Goal: Task Accomplishment & Management: Manage account settings

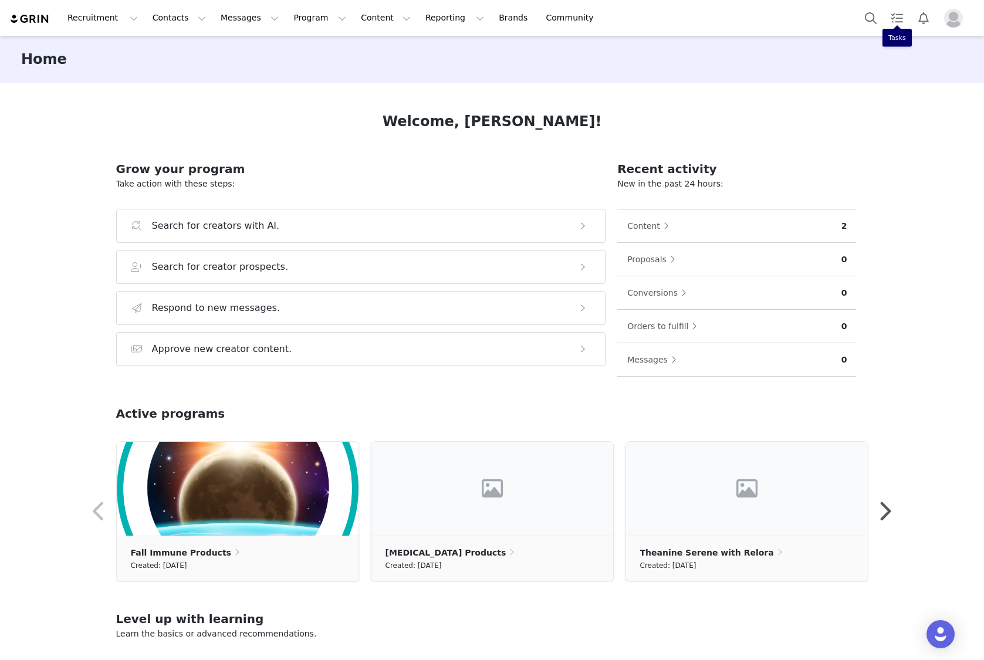
click at [950, 21] on img "Profile" at bounding box center [953, 18] width 19 height 19
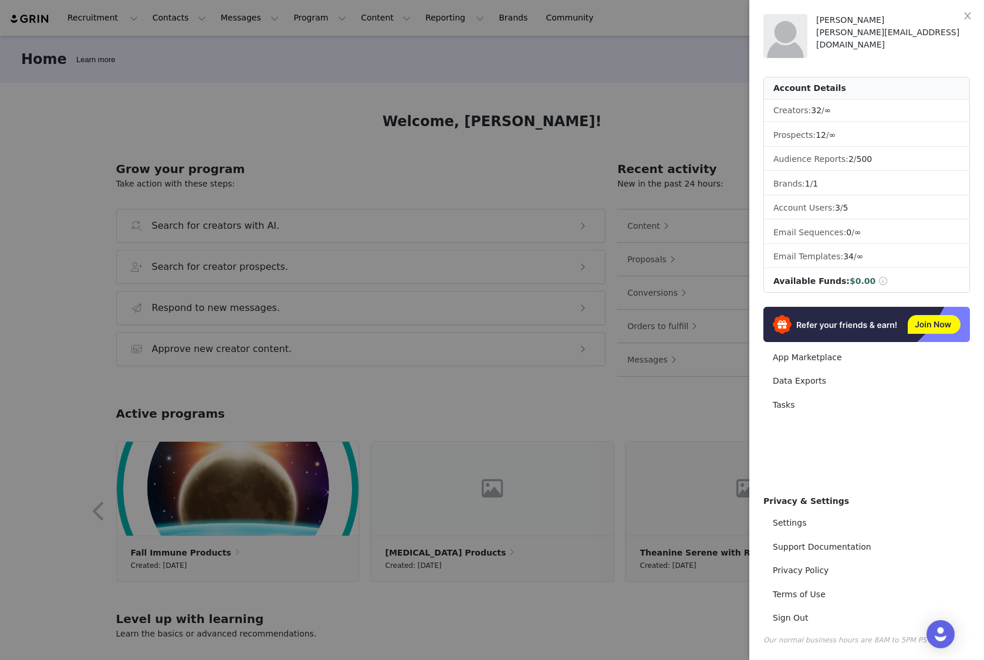
click at [950, 21] on div "[PERSON_NAME]" at bounding box center [894, 20] width 154 height 12
click at [973, 17] on button "Close" at bounding box center [968, 16] width 33 height 33
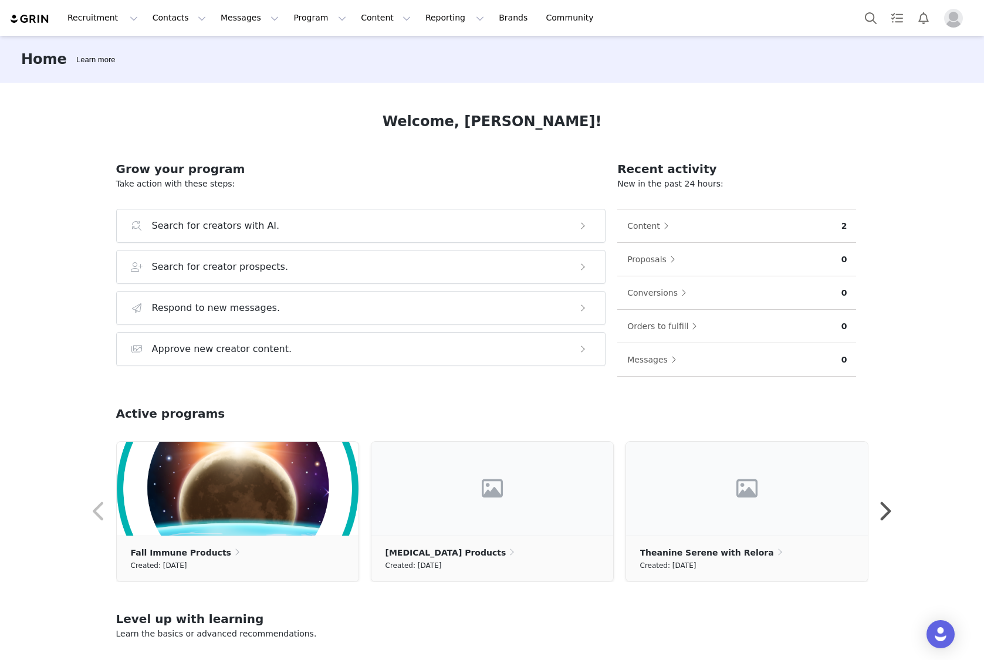
click at [952, 20] on img "Profile" at bounding box center [953, 18] width 19 height 19
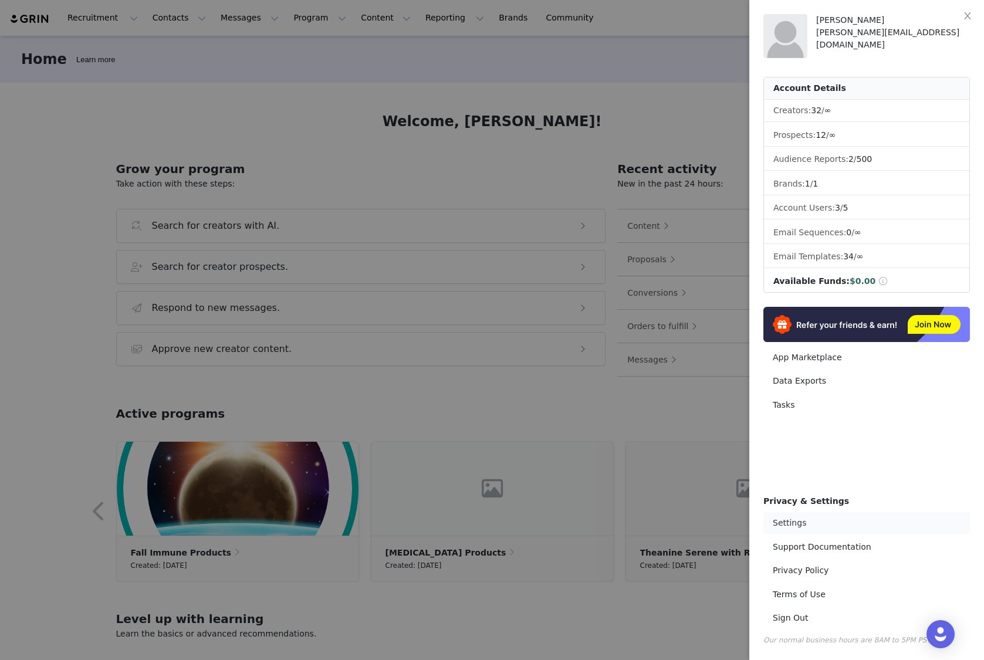
click at [795, 525] on link "Settings" at bounding box center [867, 523] width 207 height 22
select select "UTC"
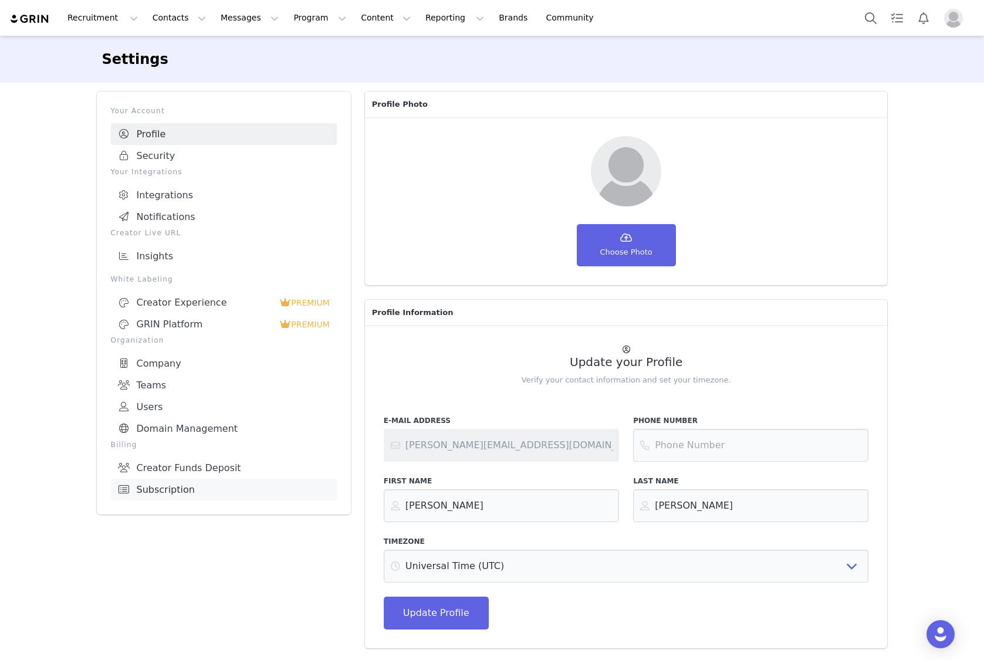
click at [173, 480] on link "Subscription" at bounding box center [224, 490] width 226 height 22
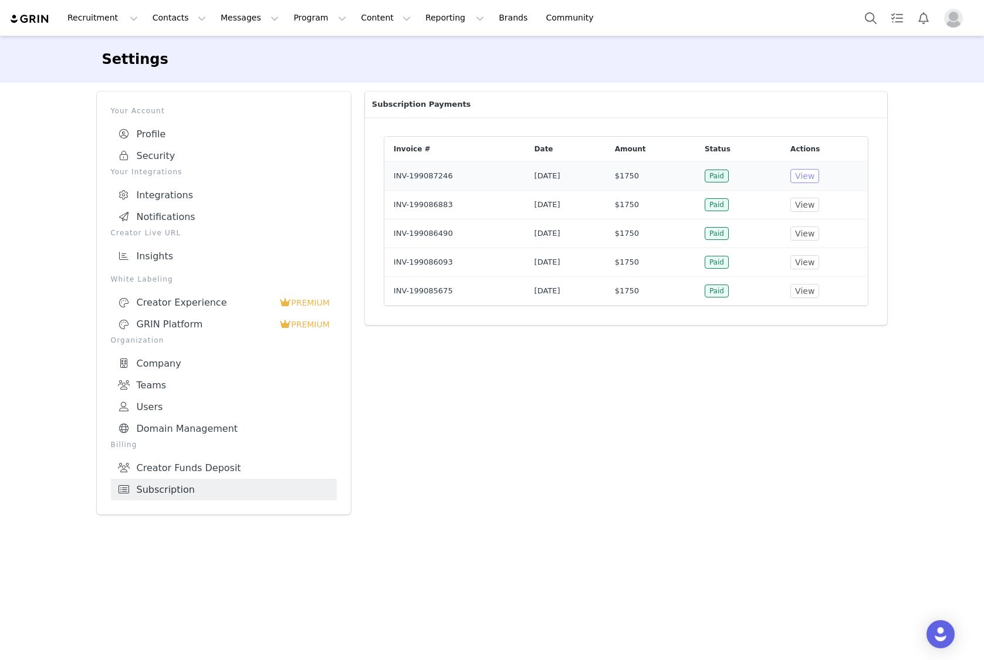
click at [815, 177] on button "View" at bounding box center [805, 176] width 29 height 14
click at [814, 289] on button "View" at bounding box center [805, 291] width 29 height 14
click at [819, 200] on button "View" at bounding box center [805, 205] width 29 height 14
